Goal: Task Accomplishment & Management: Manage account settings

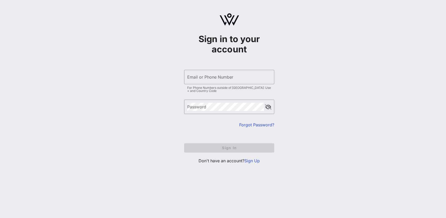
click at [220, 75] on div "Email or Phone Number" at bounding box center [229, 77] width 84 height 14
click at [0, 218] on com-1password-button at bounding box center [0, 218] width 0 height 0
type input "[EMAIL_ADDRESS][DOMAIN_NAME]"
click at [229, 76] on input "Email or Phone Number" at bounding box center [229, 77] width 84 height 8
type input "[EMAIL_ADDRESS][DOMAIN_NAME]"
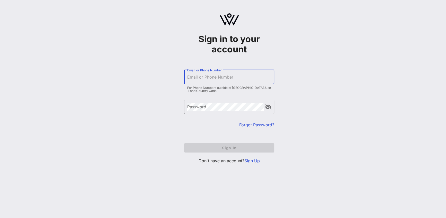
click at [203, 75] on input "Email or Phone Number" at bounding box center [229, 77] width 84 height 8
type input "[EMAIL_ADDRESS][DOMAIN_NAME]"
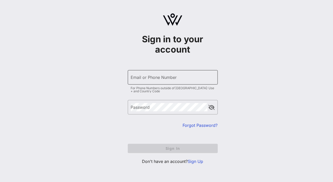
click at [151, 76] on input "Email or Phone Number" at bounding box center [173, 77] width 84 height 8
type input "eeng@nationalbook.org"
click at [163, 79] on input "Email or Phone Number" at bounding box center [173, 77] width 84 height 8
type input "[EMAIL_ADDRESS][DOMAIN_NAME]"
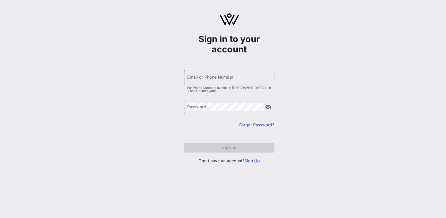
click at [208, 80] on input "Email or Phone Number" at bounding box center [229, 77] width 84 height 8
type input "[EMAIL_ADDRESS][DOMAIN_NAME]"
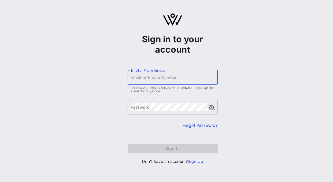
click at [151, 76] on div "Email or Phone Number" at bounding box center [173, 77] width 84 height 14
type input "[EMAIL_ADDRESS][DOMAIN_NAME]"
click at [165, 78] on input "Email or Phone Number" at bounding box center [173, 77] width 84 height 8
click at [194, 126] on link "Forgot Password?" at bounding box center [200, 125] width 35 height 5
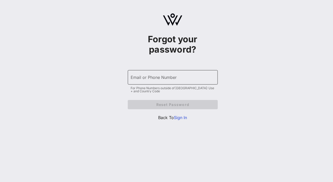
click at [169, 82] on div "Email or Phone Number" at bounding box center [173, 77] width 84 height 14
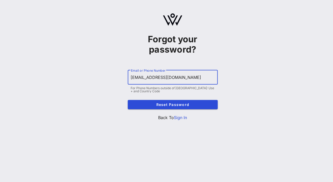
type input "[EMAIL_ADDRESS][DOMAIN_NAME]"
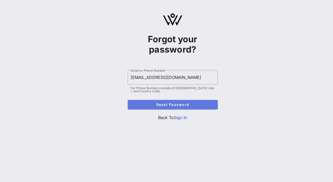
click at [183, 103] on span "Reset Password" at bounding box center [173, 104] width 82 height 4
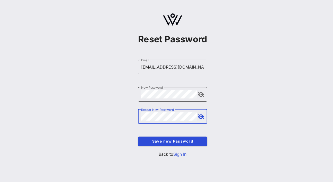
click at [206, 95] on div "​ New Password" at bounding box center [172, 94] width 69 height 14
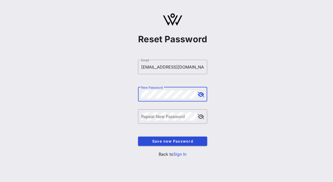
click at [204, 95] on div "​ New Password" at bounding box center [172, 94] width 69 height 14
click at [203, 95] on button "append icon" at bounding box center [201, 94] width 6 height 5
click at [125, 99] on div "Reset Password ​ Email eeng@nationalbook.org ​ New Password ​ Repeat New Passwo…" at bounding box center [172, 87] width 321 height 174
click at [120, 95] on div "Reset Password ​ Email eeng@nationalbook.org ​ New Password ​ Repeat New Passwo…" at bounding box center [172, 87] width 321 height 174
click at [114, 98] on div "Reset Password ​ Email eeng@nationalbook.org ​ New Password ​ Repeat New Passwo…" at bounding box center [172, 87] width 321 height 174
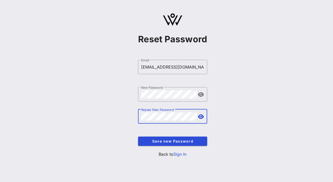
click at [108, 125] on div "Reset Password ​ Email eeng@nationalbook.org ​ New Password ​ Repeat New Passwo…" at bounding box center [172, 87] width 321 height 174
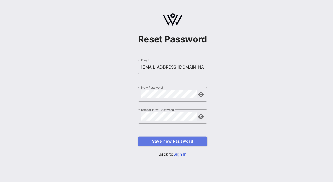
click at [157, 141] on span "Save new Password" at bounding box center [172, 141] width 61 height 4
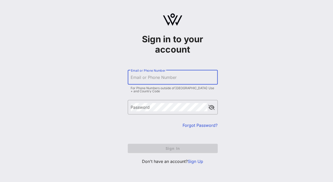
click at [144, 80] on input "Email or Phone Number" at bounding box center [173, 77] width 84 height 8
type input "[EMAIL_ADDRESS][DOMAIN_NAME]"
click at [151, 79] on input "Email or Phone Number" at bounding box center [173, 77] width 84 height 8
type input "[EMAIL_ADDRESS][DOMAIN_NAME]"
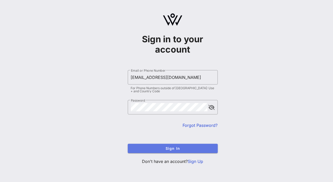
click at [167, 152] on button "Sign In" at bounding box center [173, 148] width 90 height 9
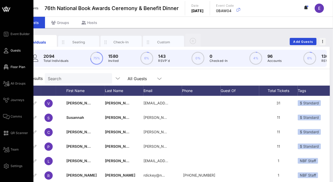
click at [12, 67] on span "Floor Plan" at bounding box center [18, 67] width 15 height 5
click at [13, 86] on div "Event Builder Guests Floor Plan All Groups Journeys Comms QR Scanner Team Setti…" at bounding box center [18, 100] width 30 height 138
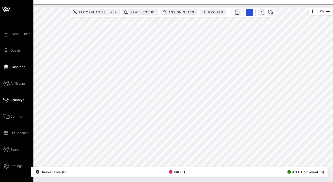
click at [15, 98] on span "Journeys" at bounding box center [18, 100] width 14 height 5
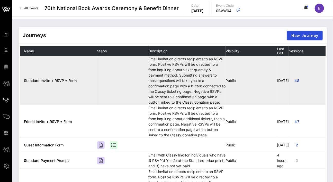
click at [143, 82] on td at bounding box center [122, 80] width 51 height 49
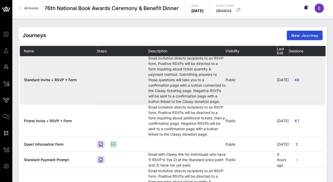
scroll to position [1, 0]
click at [189, 77] on td "Email invitation directs recipients to an RSVP form. Positive RSVPs will be dir…" at bounding box center [186, 79] width 77 height 49
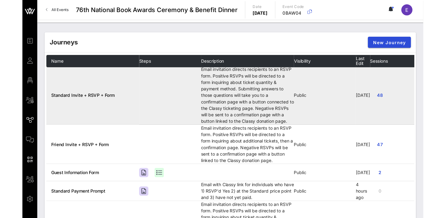
scroll to position [0, 0]
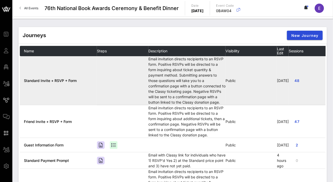
click at [51, 81] on span "Standard Invite + RSVP + Form" at bounding box center [50, 80] width 53 height 4
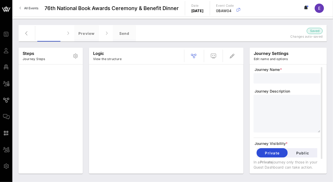
type input "Standard Invite + RSVP + Form"
type textarea "**********"
